Goal: Check status

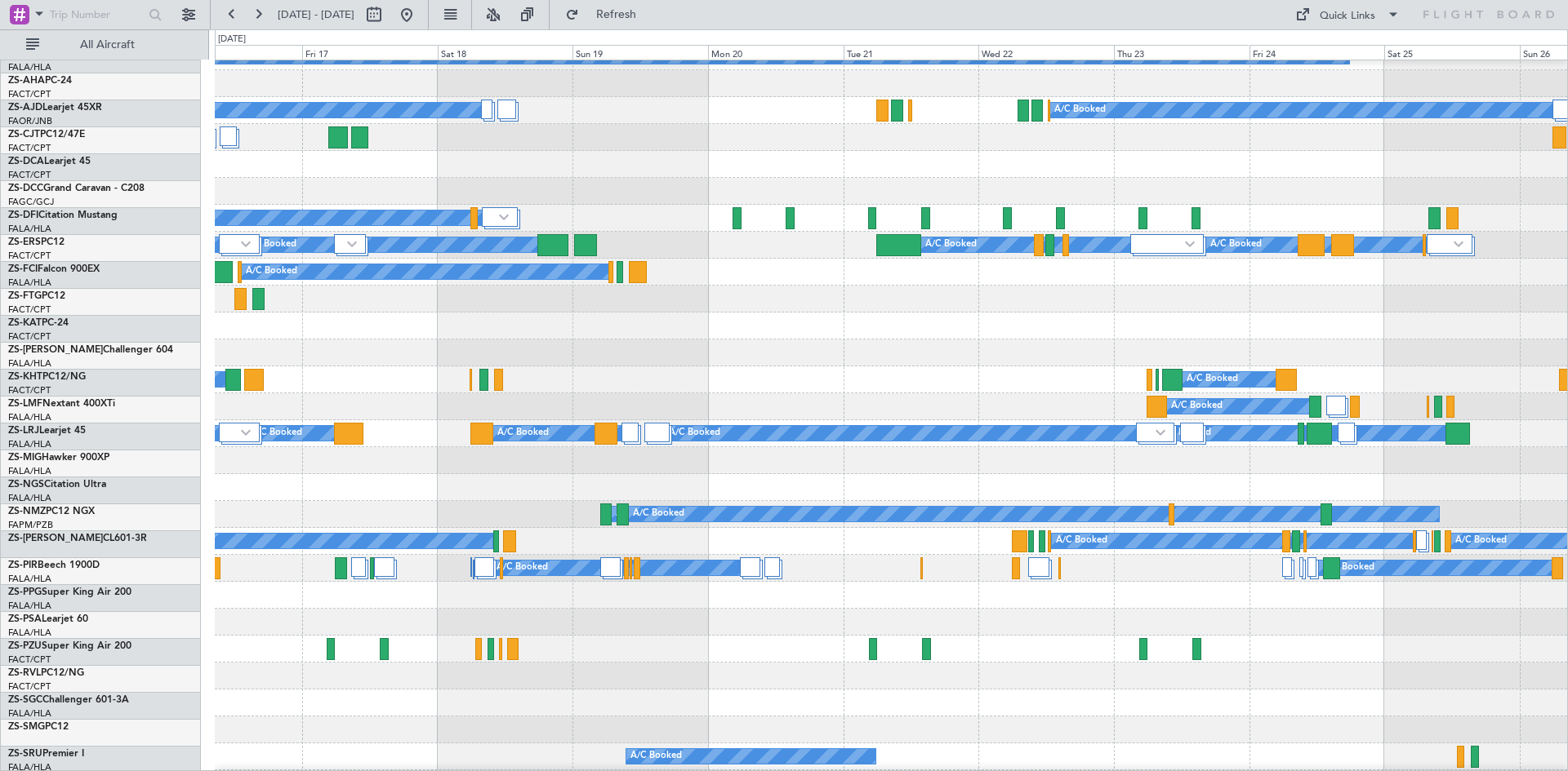
scroll to position [82, 0]
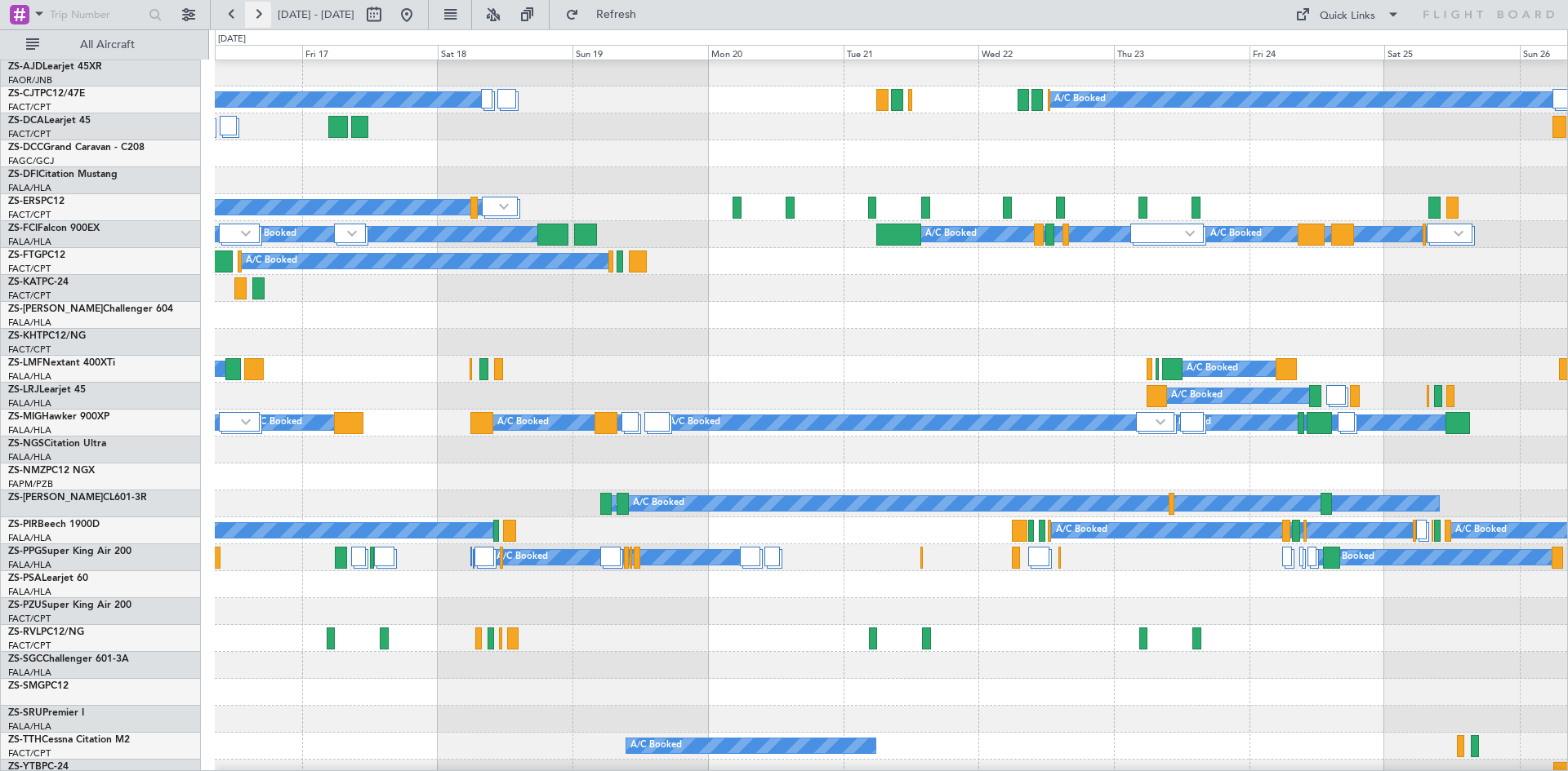
click at [260, 13] on button at bounding box center [257, 14] width 26 height 26
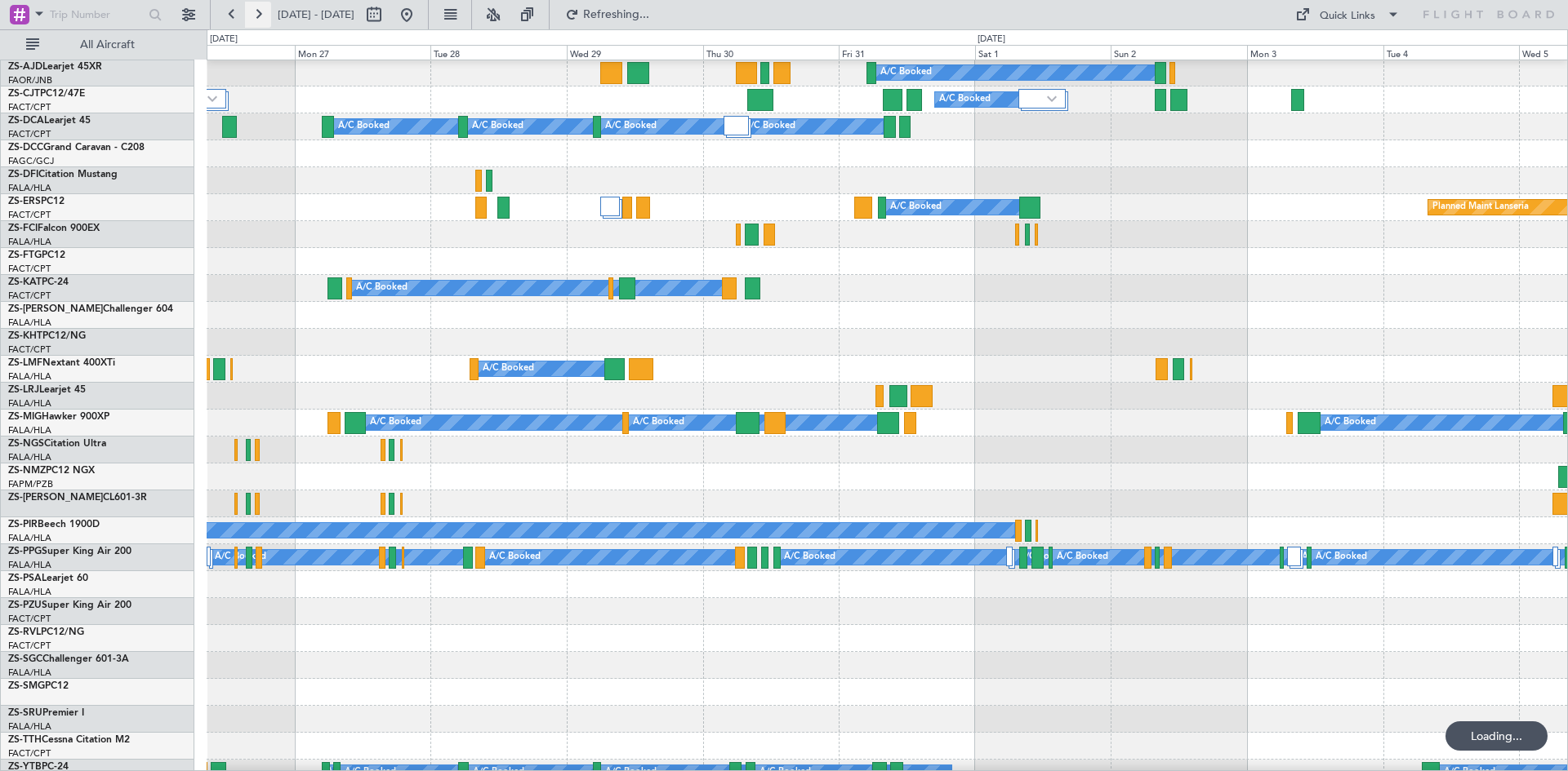
click at [260, 13] on button at bounding box center [257, 14] width 26 height 26
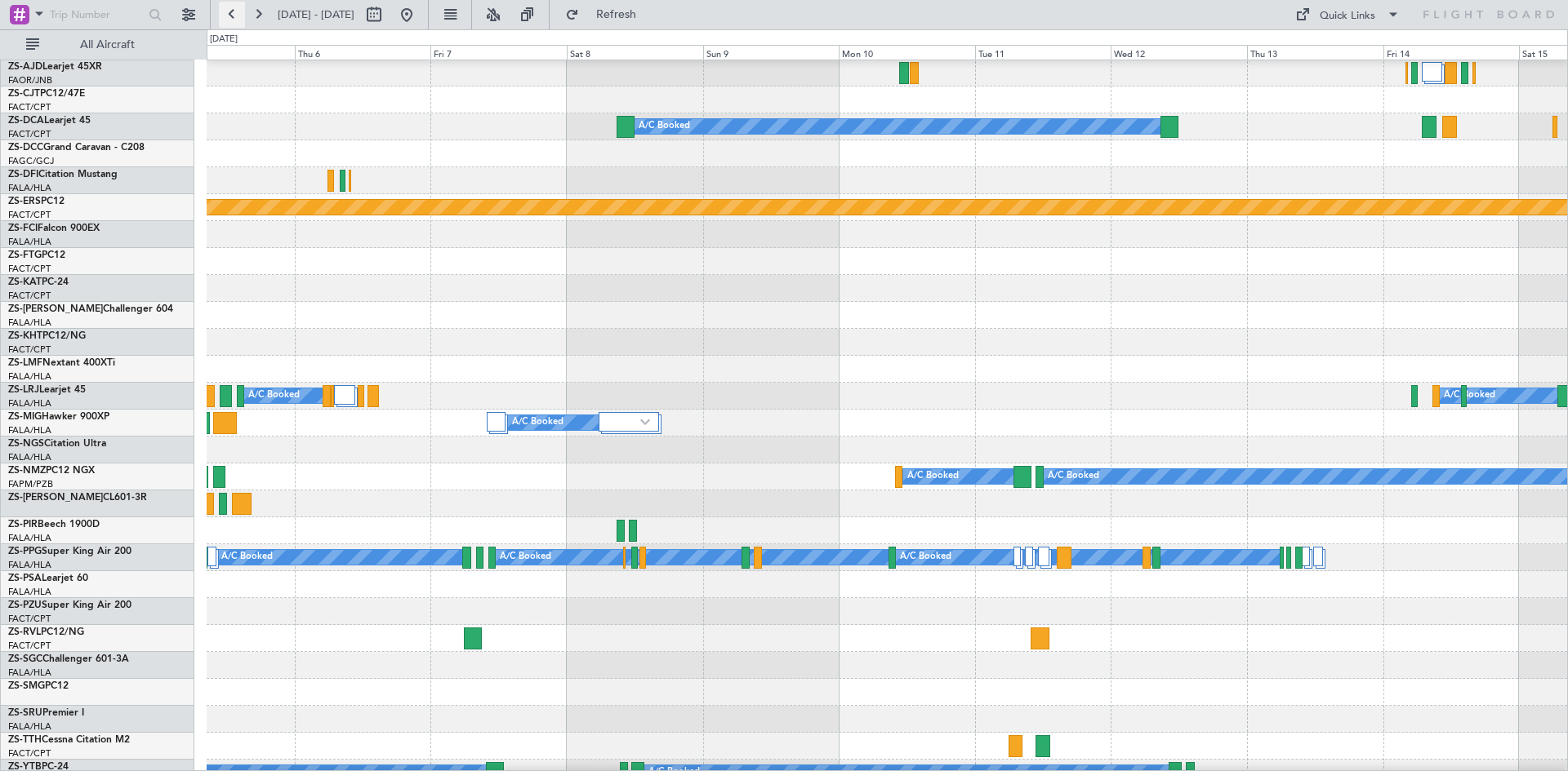
click at [235, 10] on button at bounding box center [231, 14] width 26 height 26
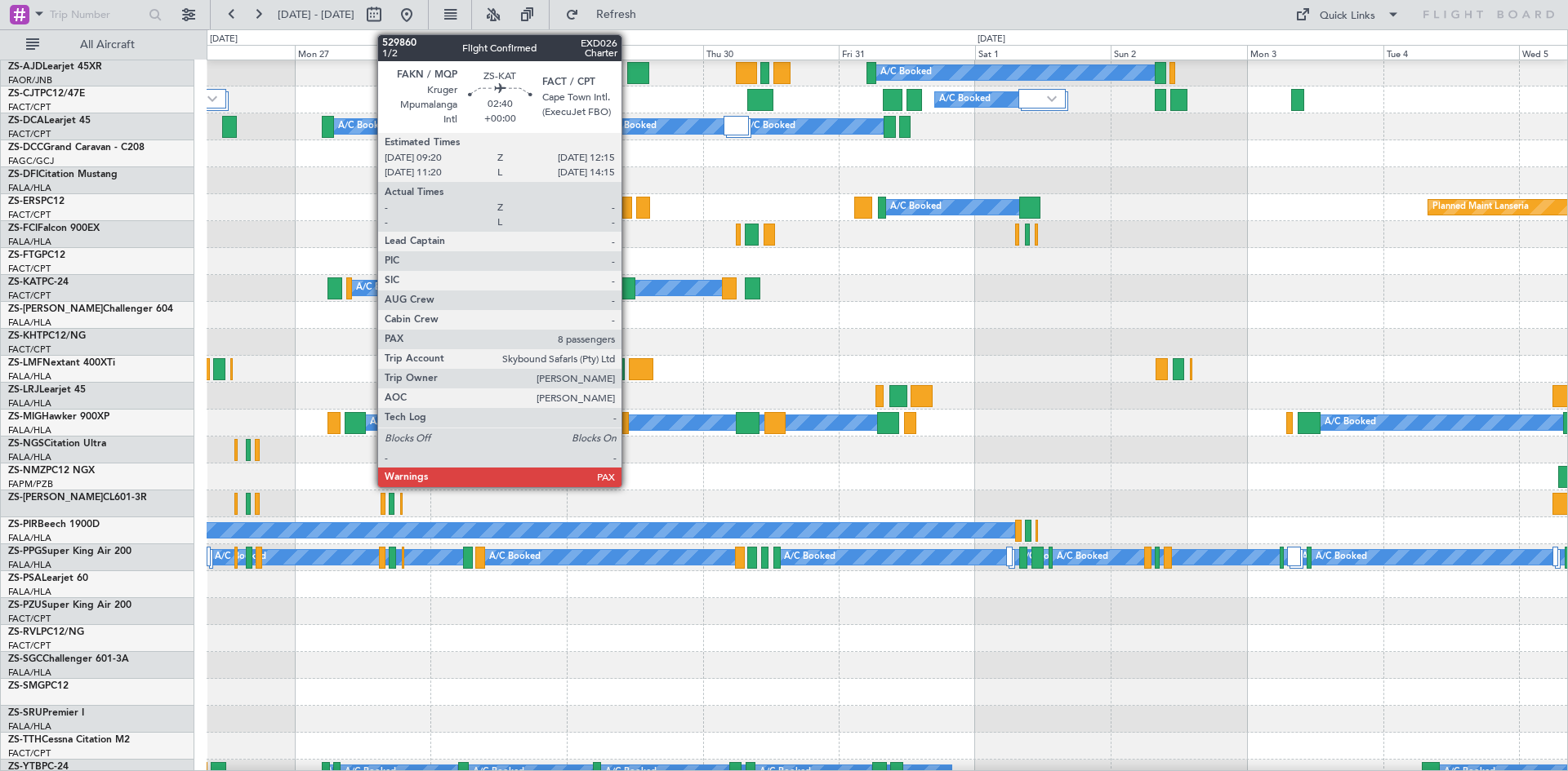
click at [629, 293] on div at bounding box center [627, 288] width 17 height 22
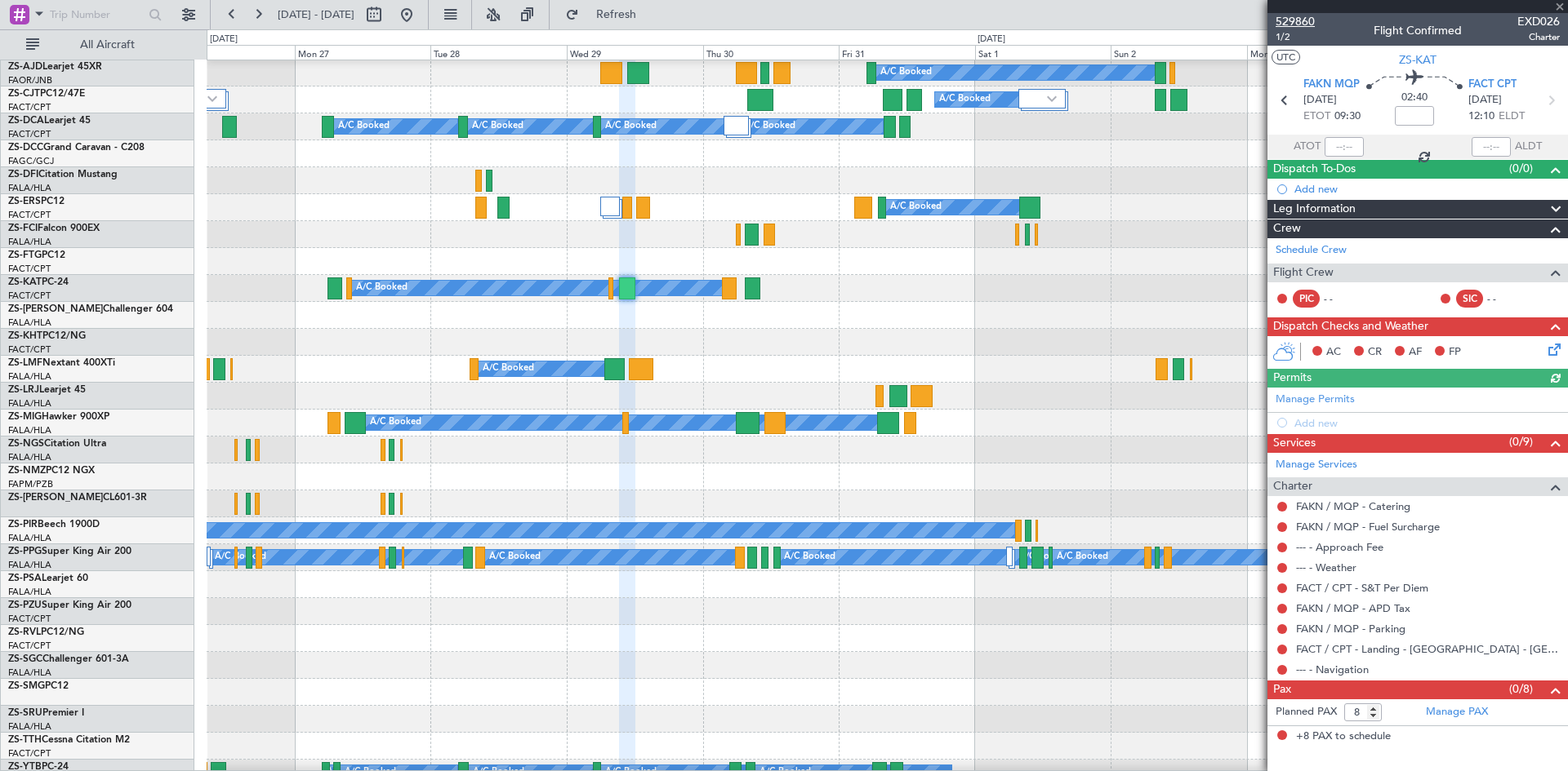
click at [1293, 22] on span "529860" at bounding box center [1294, 21] width 39 height 17
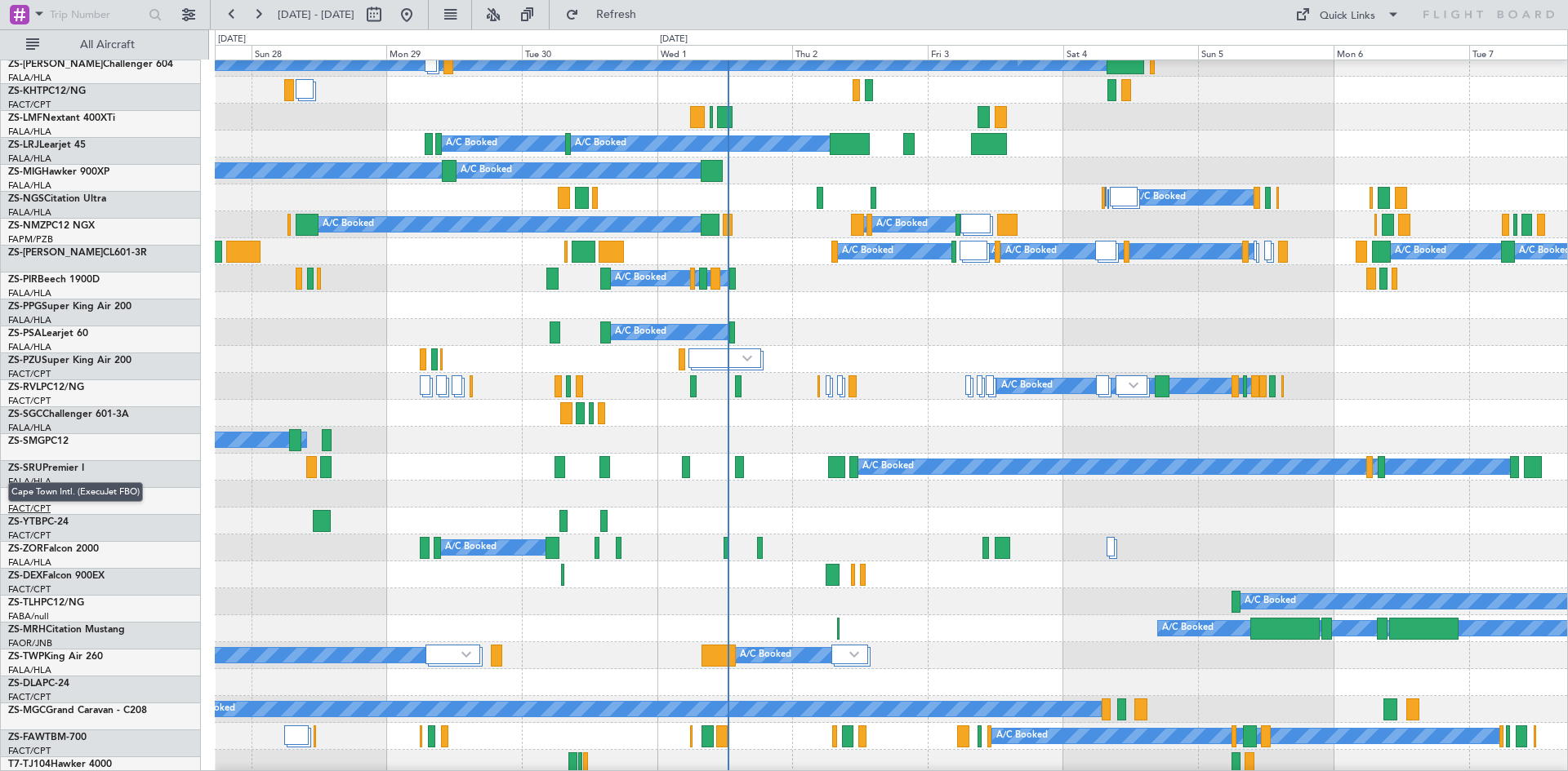
scroll to position [253, 0]
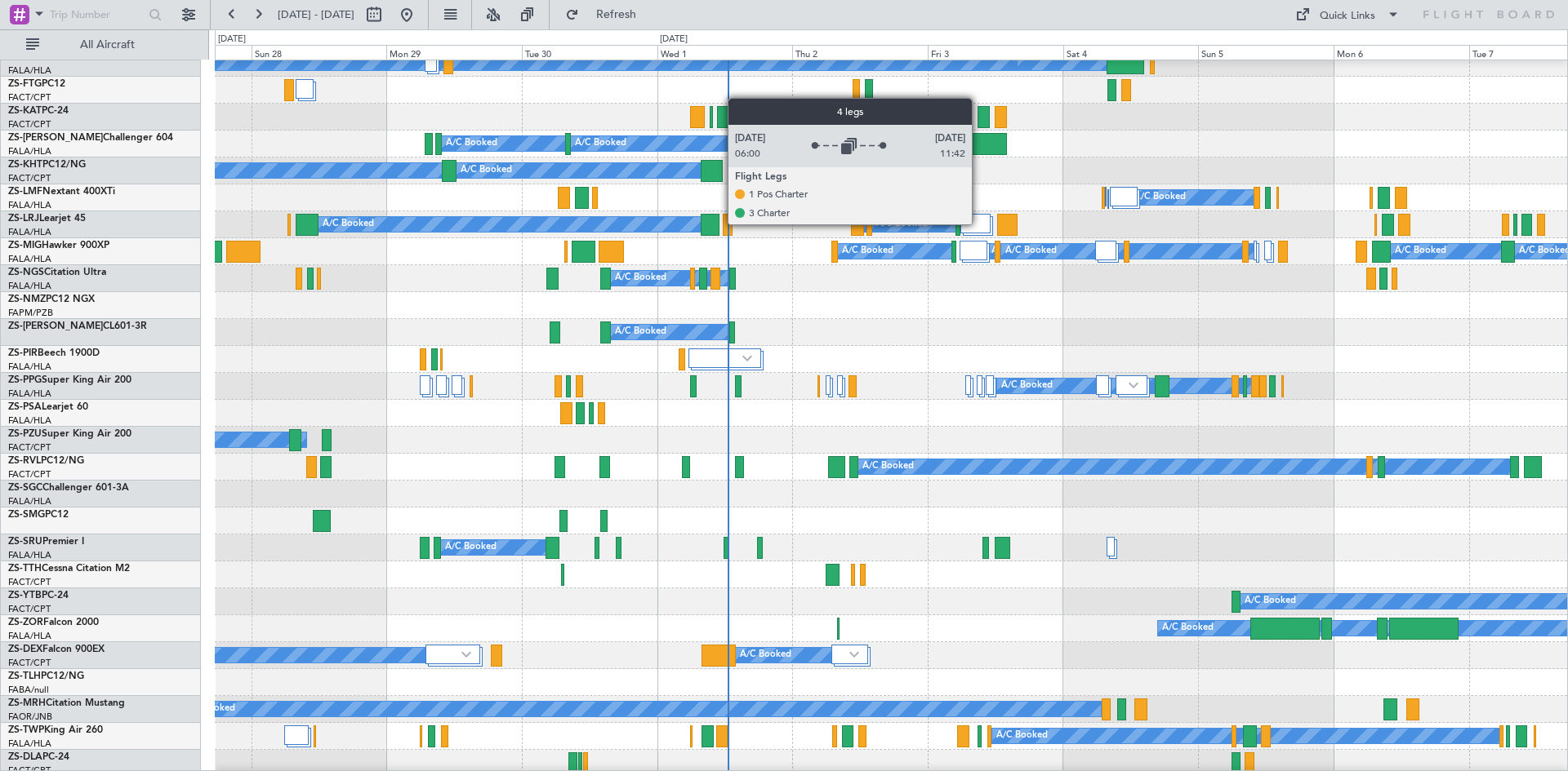
click at [979, 224] on div at bounding box center [975, 224] width 30 height 20
